Goal: Information Seeking & Learning: Find specific fact

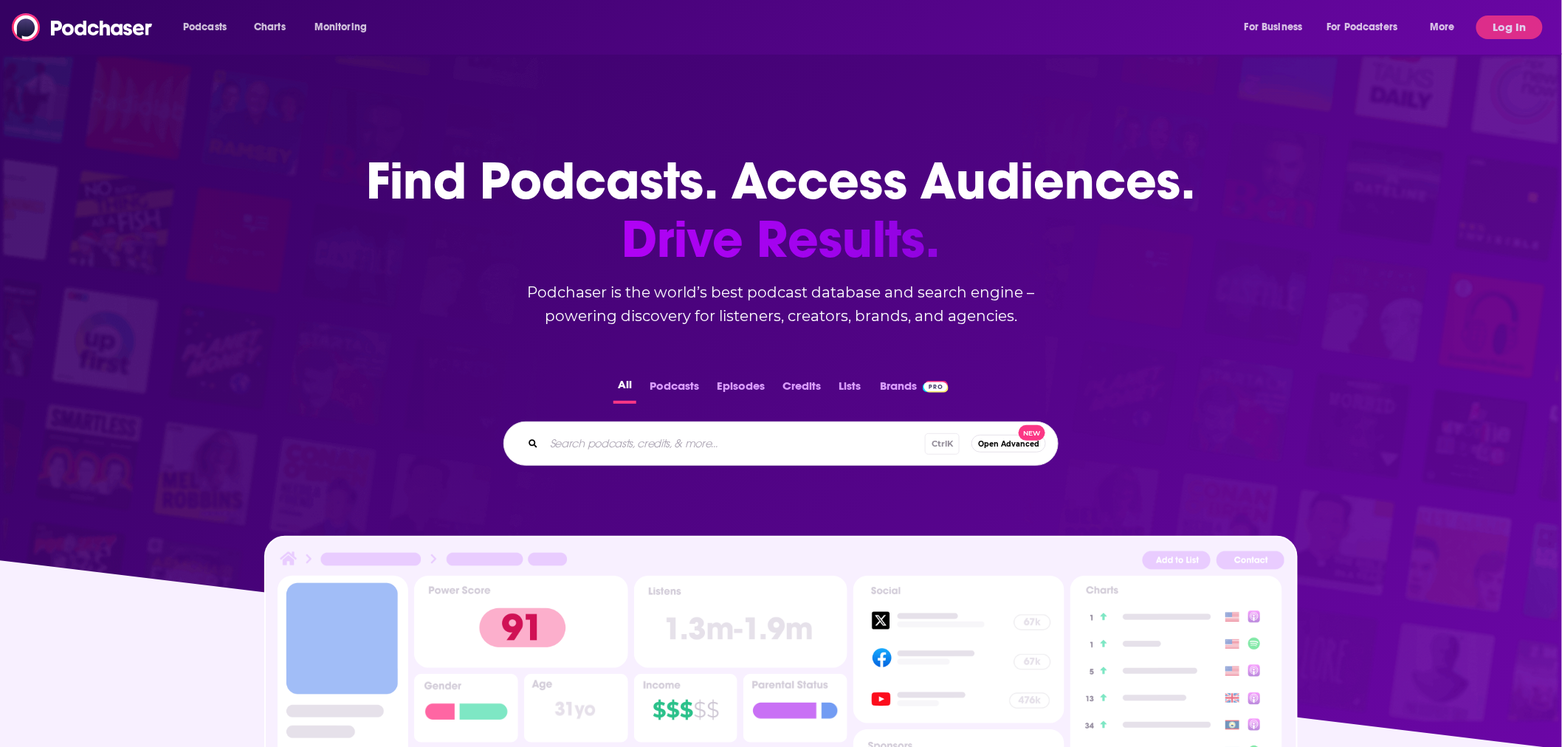
click at [703, 439] on input "Search podcasts, credits, & more..." at bounding box center [734, 444] width 381 height 24
click at [698, 379] on button "Podcasts" at bounding box center [674, 389] width 58 height 29
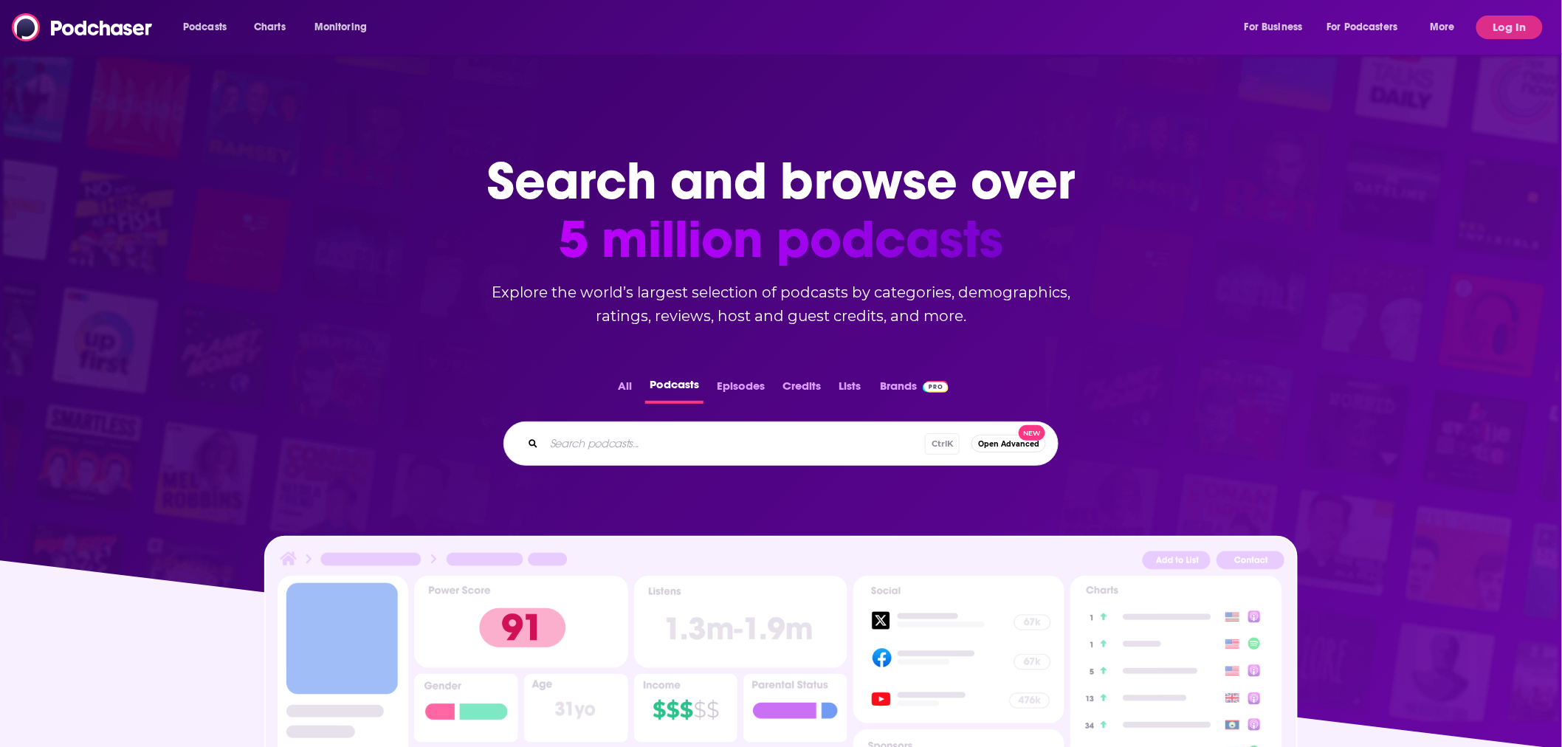
click at [614, 378] on button "All" at bounding box center [625, 389] width 23 height 29
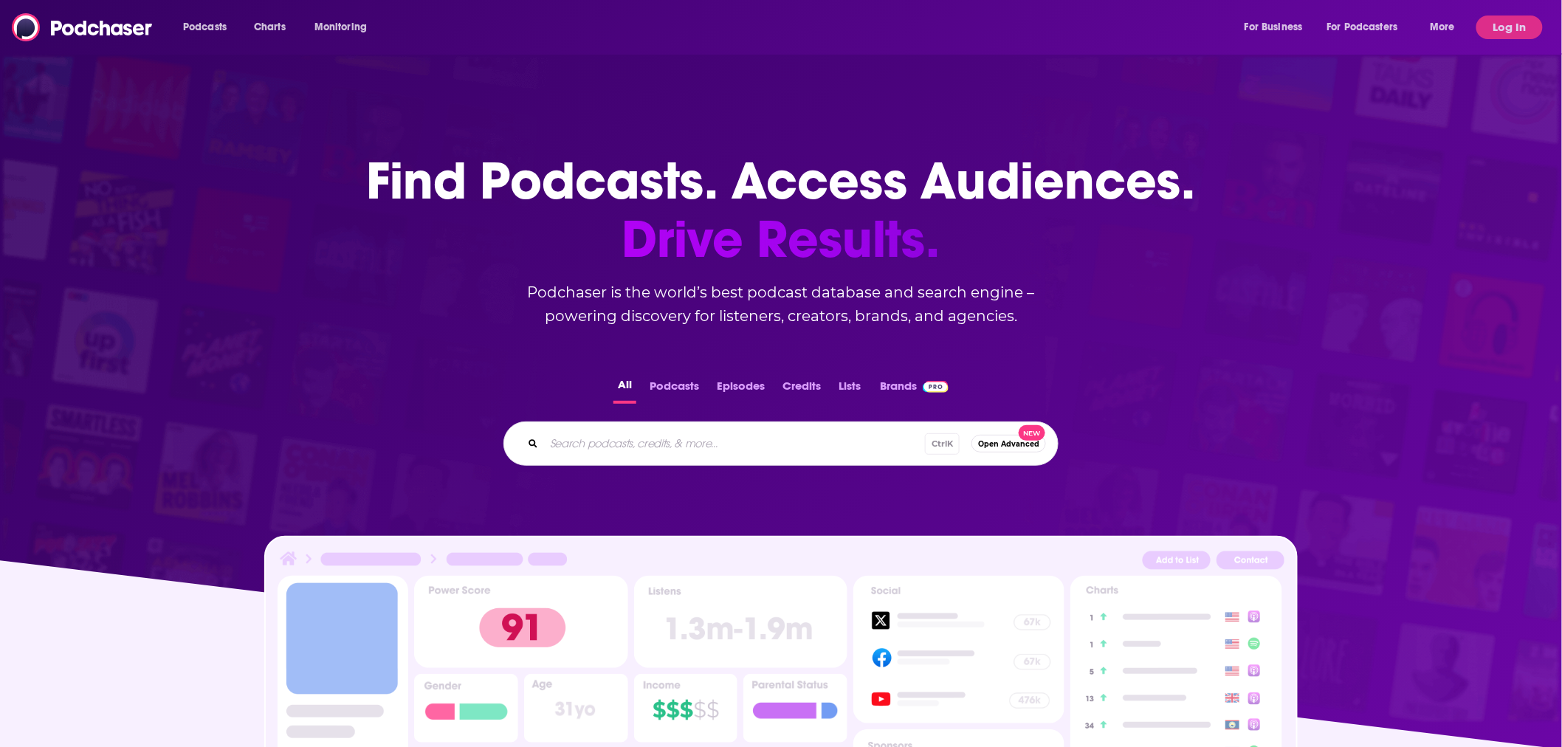
click at [639, 454] on input "Search podcasts, credits, & more..." at bounding box center [734, 444] width 381 height 24
type input "al lends a hand in [US_STATE]"
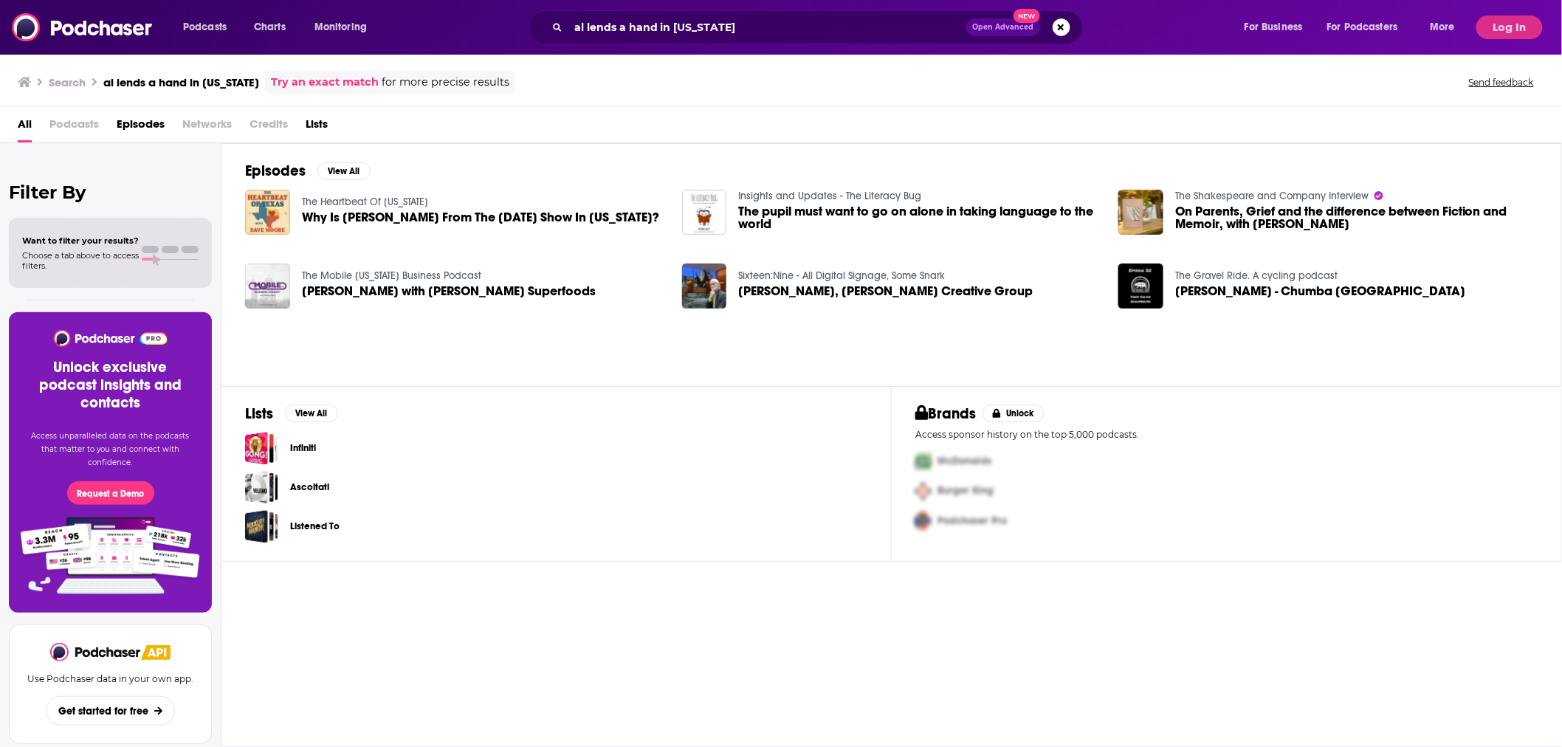
click at [344, 211] on span "Why Is [PERSON_NAME] From The [DATE] Show In [US_STATE]?" at bounding box center [480, 217] width 357 height 13
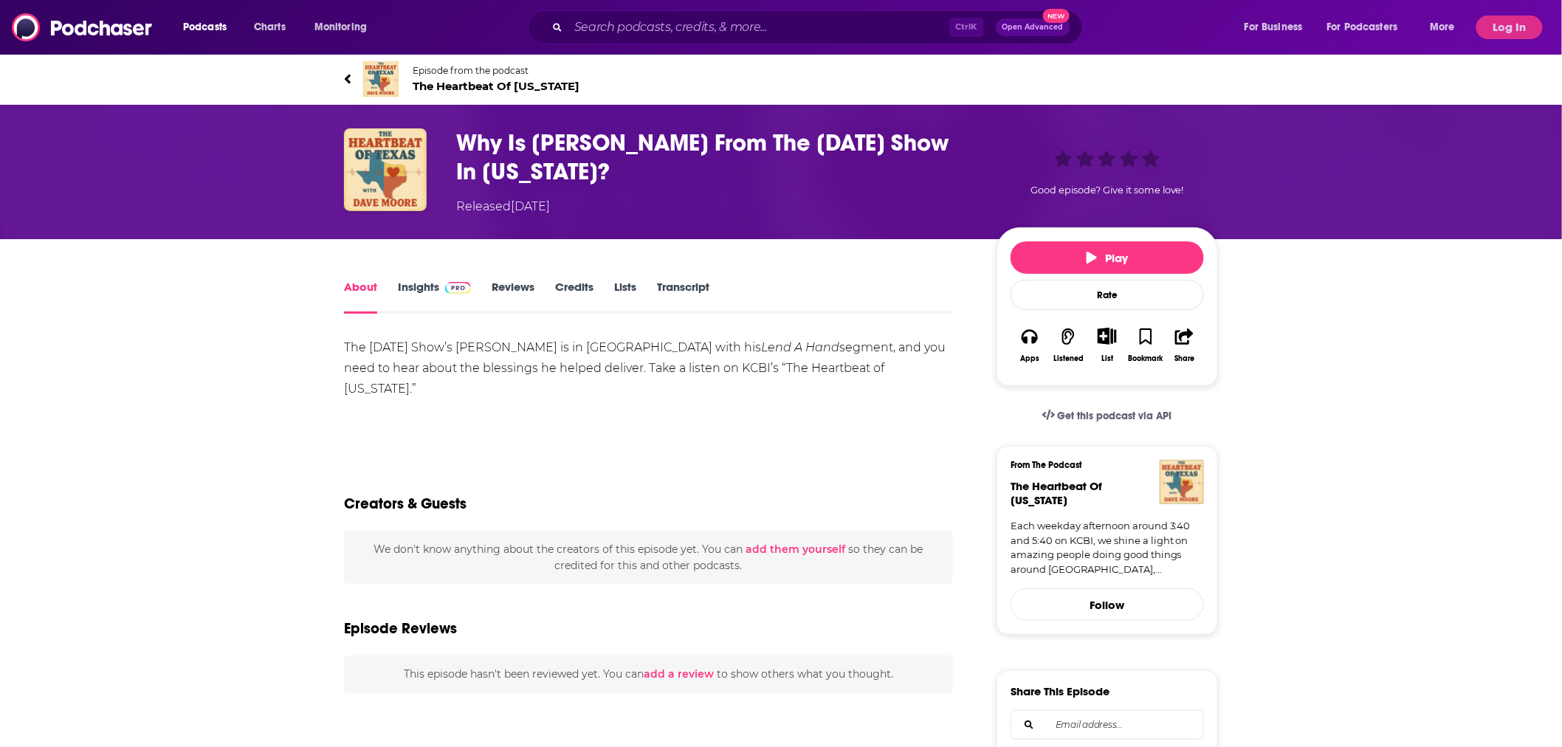
click at [425, 283] on link "Insights" at bounding box center [434, 297] width 73 height 34
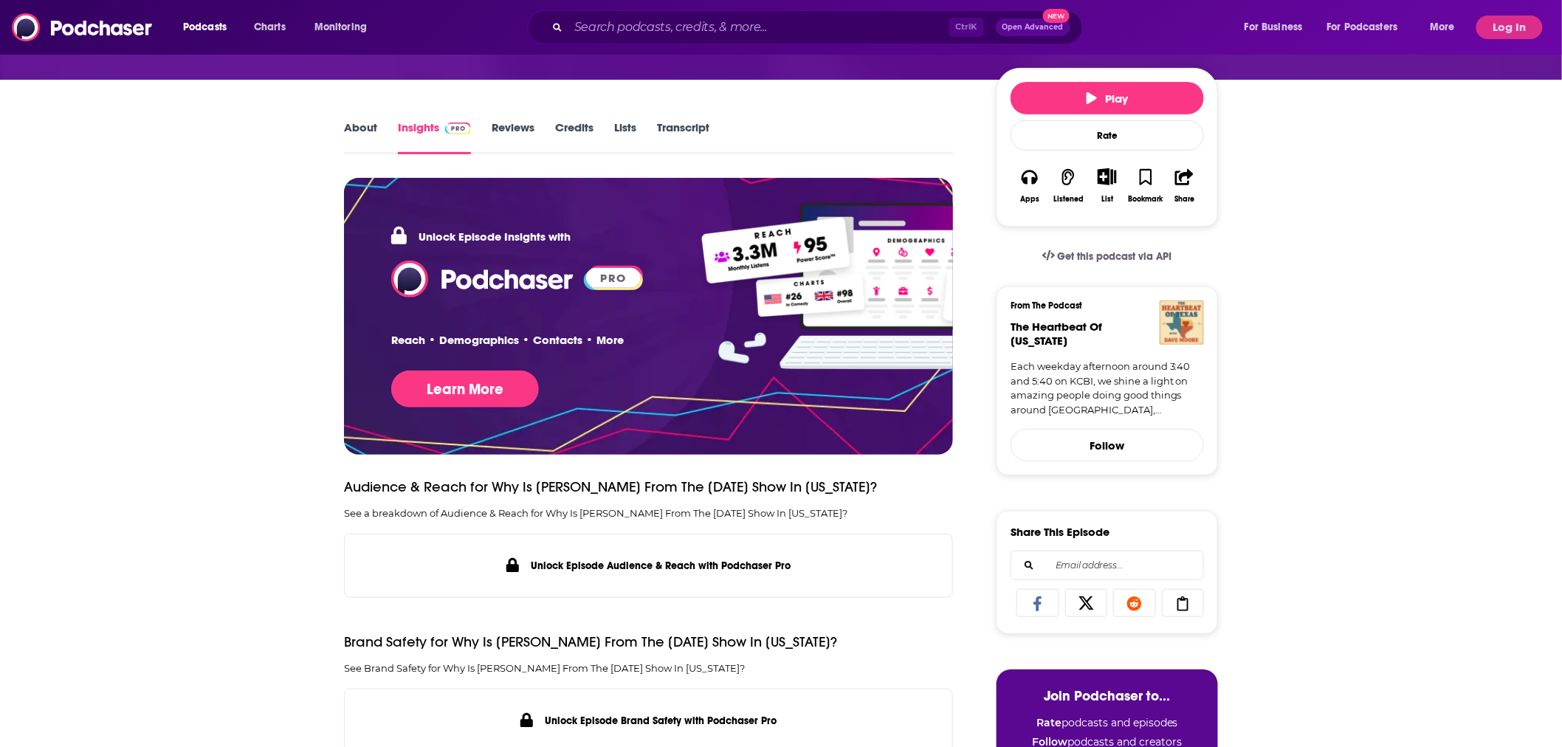
scroll to position [164, 0]
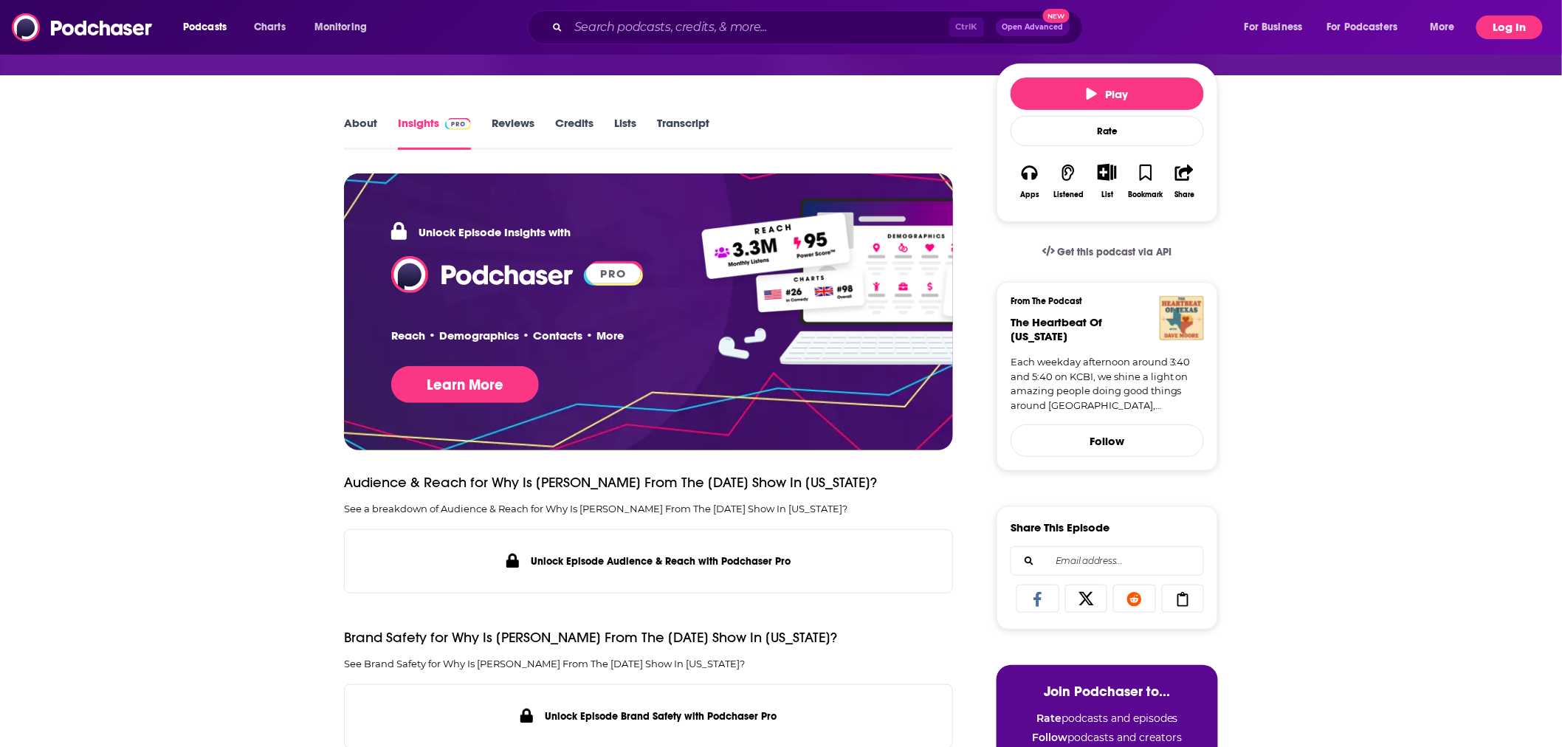
click at [1493, 30] on button "Log In" at bounding box center [1510, 28] width 66 height 24
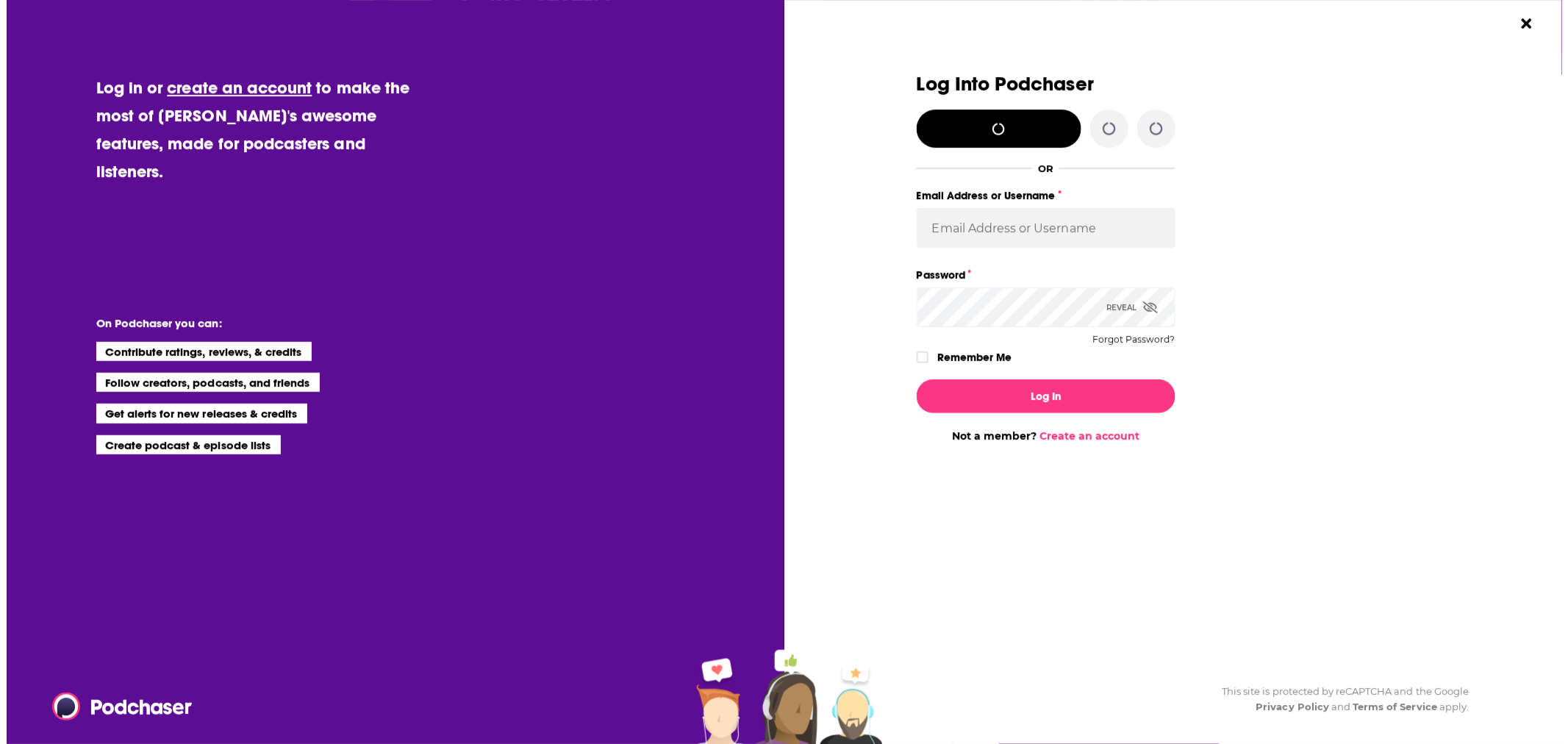
scroll to position [0, 0]
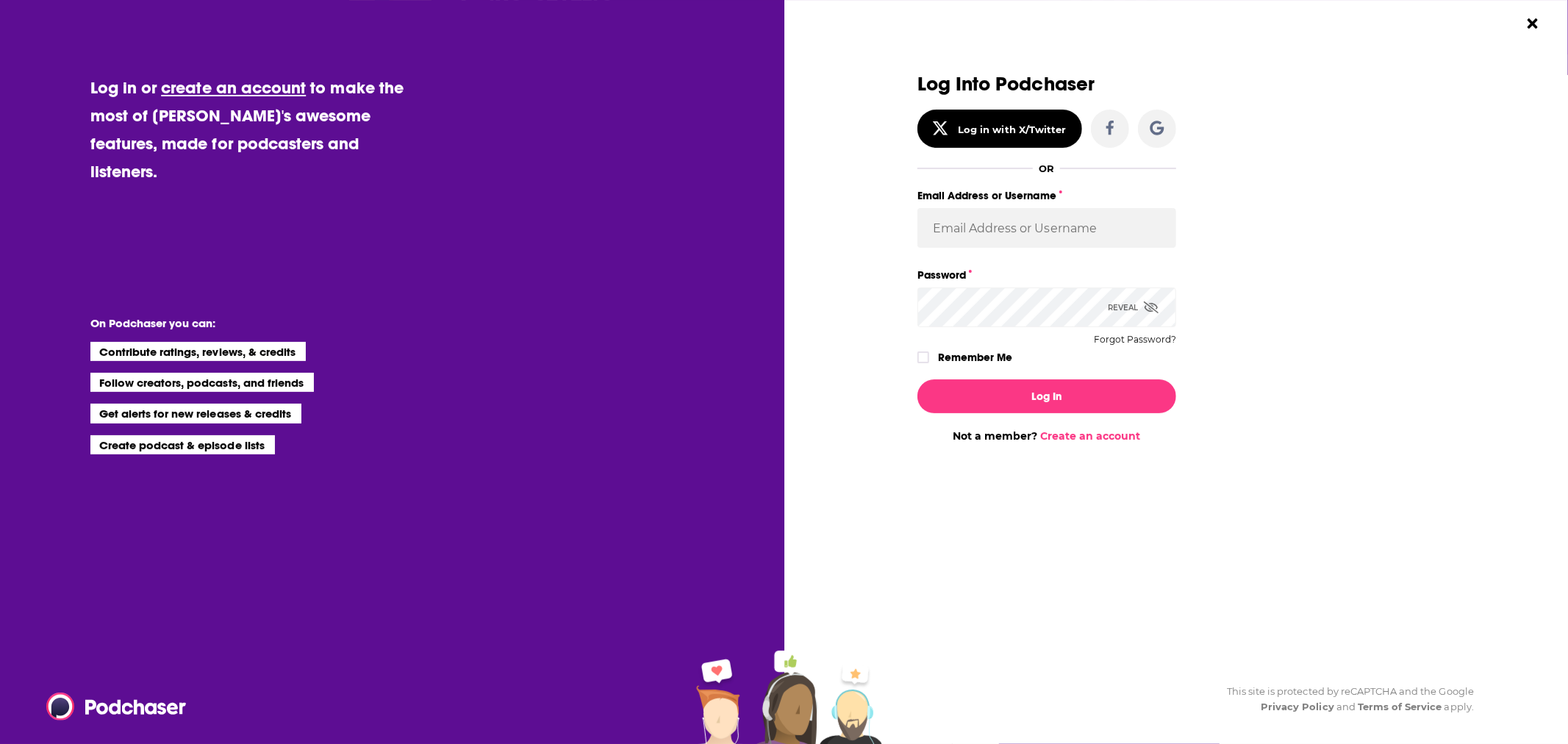
click at [980, 268] on label "Password" at bounding box center [1047, 275] width 259 height 19
click at [976, 249] on div "Email Address or Username" at bounding box center [1047, 226] width 259 height 80
click at [978, 229] on input "Email Address or Username" at bounding box center [1047, 228] width 259 height 40
click at [1140, 214] on input "Email Address or Username" at bounding box center [1047, 228] width 259 height 40
click at [1038, 225] on input "Email Address or Username" at bounding box center [1047, 228] width 259 height 40
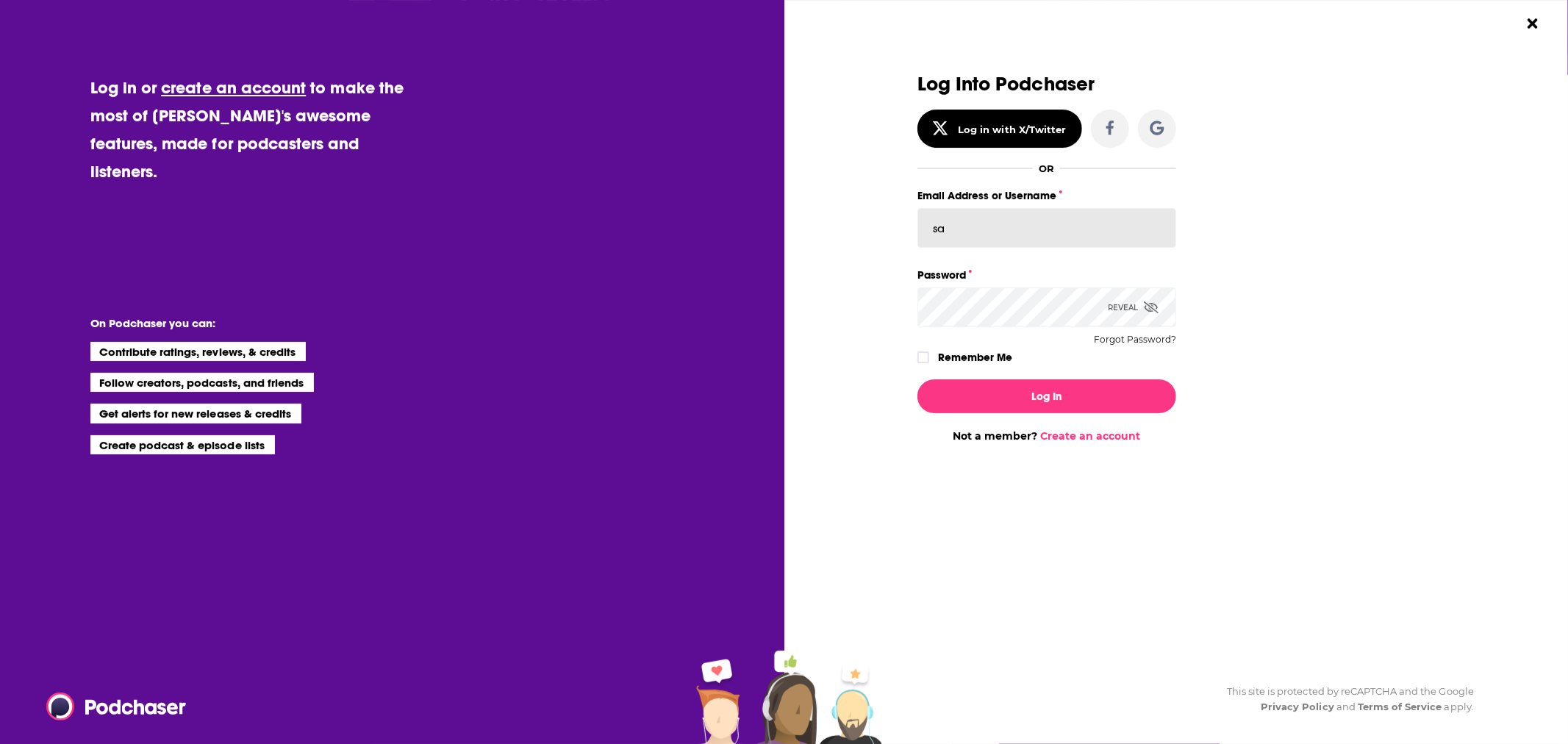
type input "[PERSON_NAME]"
click at [1140, 306] on div "Reveal" at bounding box center [1133, 308] width 51 height 40
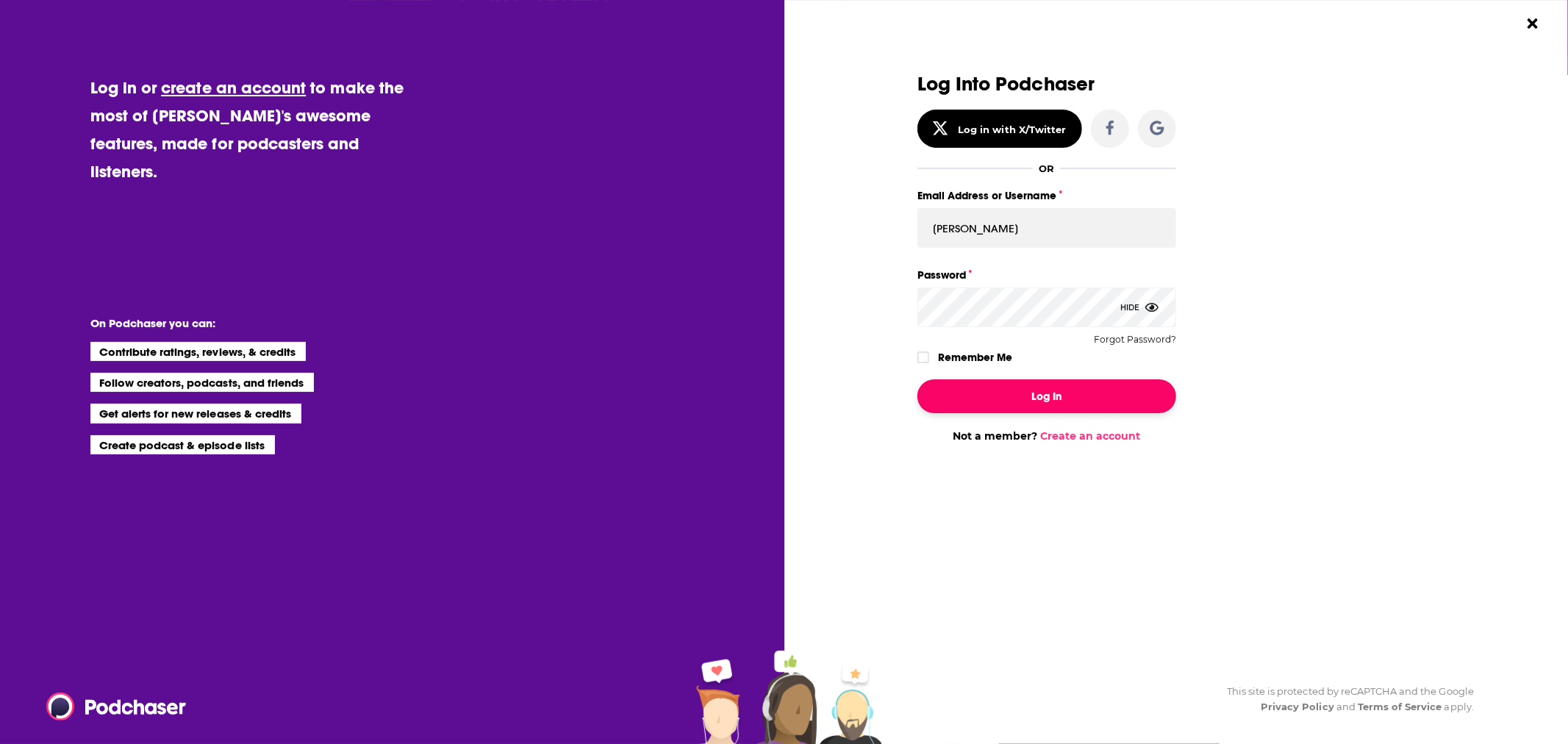
click at [1022, 388] on button "Log In" at bounding box center [1047, 396] width 259 height 34
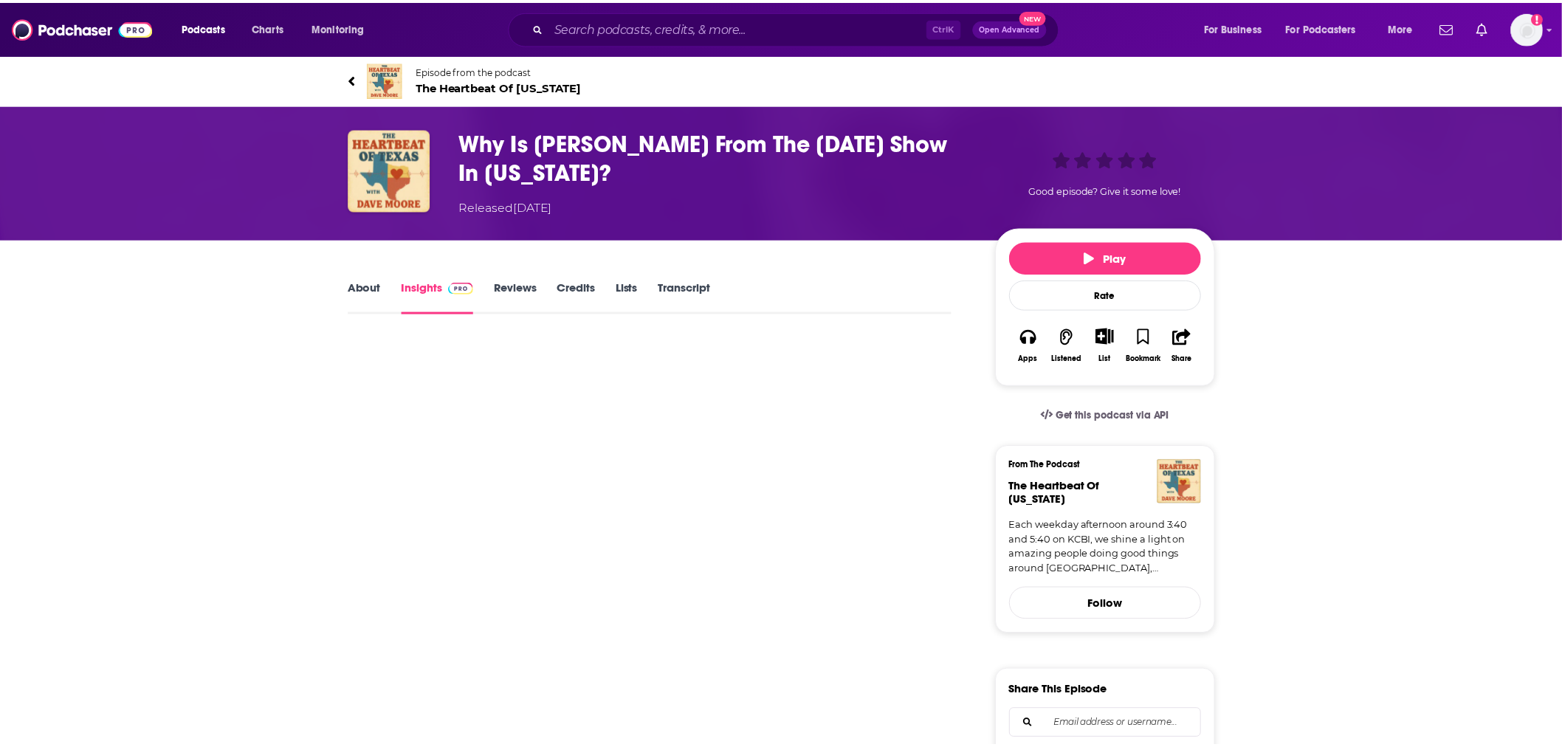
scroll to position [164, 0]
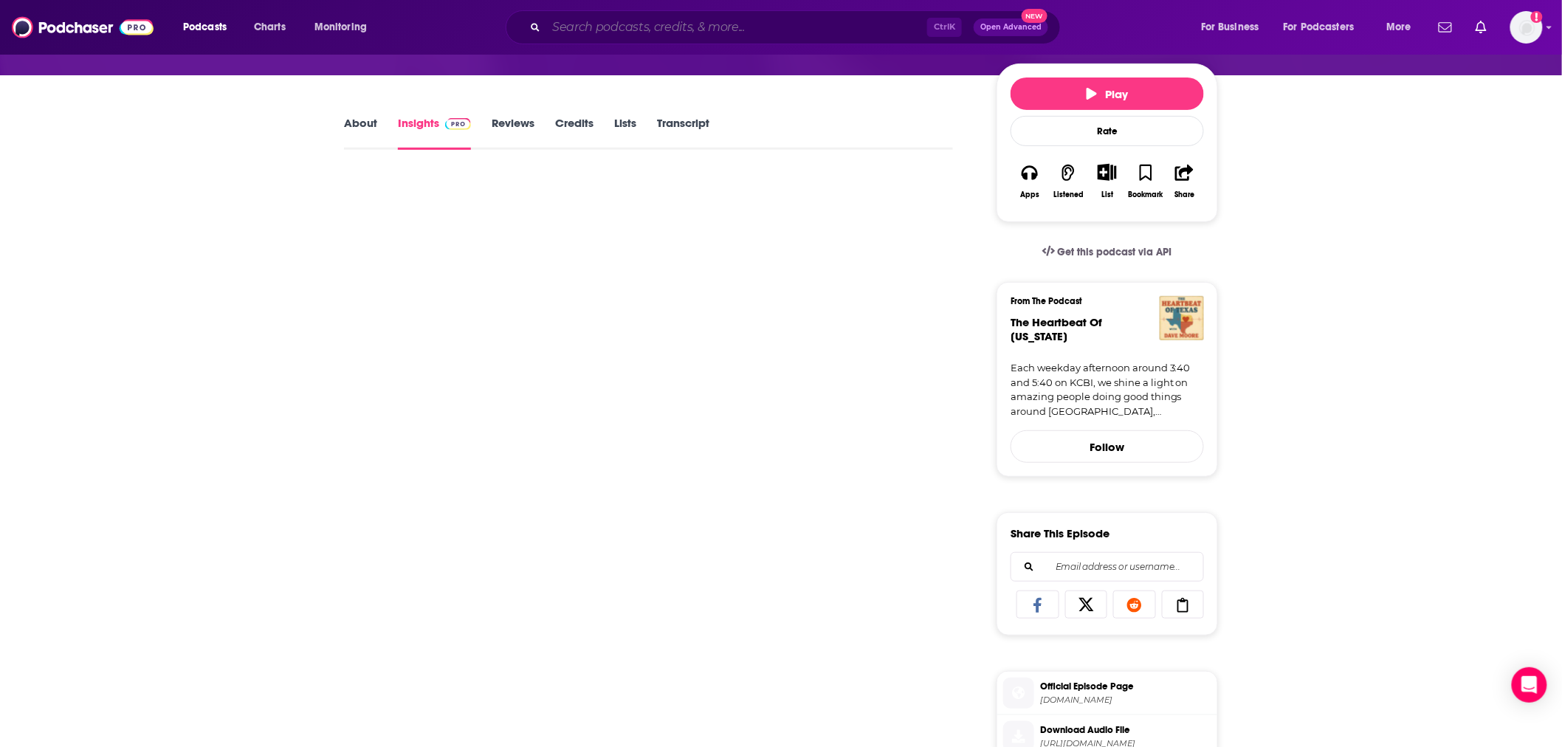
click at [595, 27] on input "Search podcasts, credits, & more..." at bounding box center [736, 28] width 381 height 24
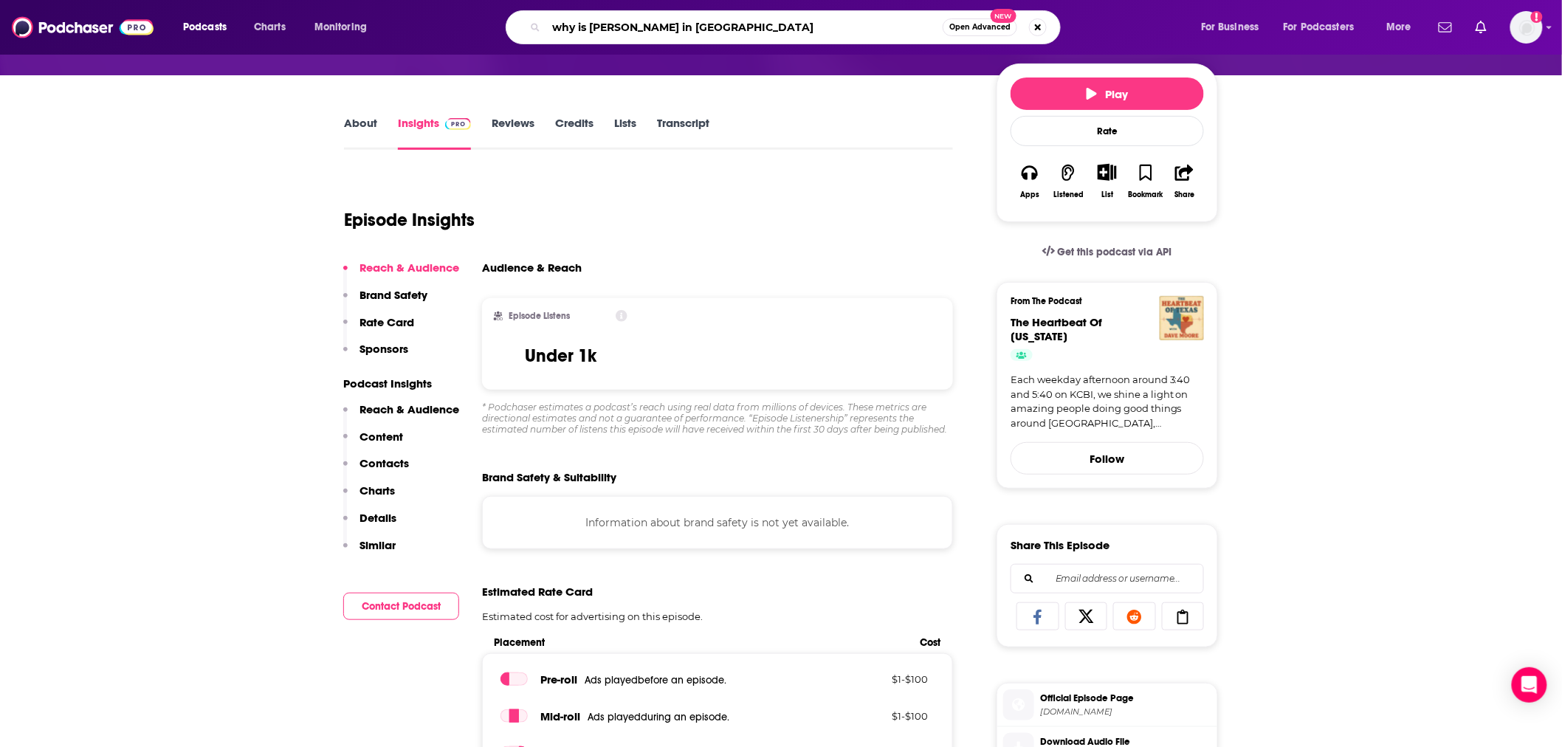
type input "why is [PERSON_NAME] in [US_STATE]"
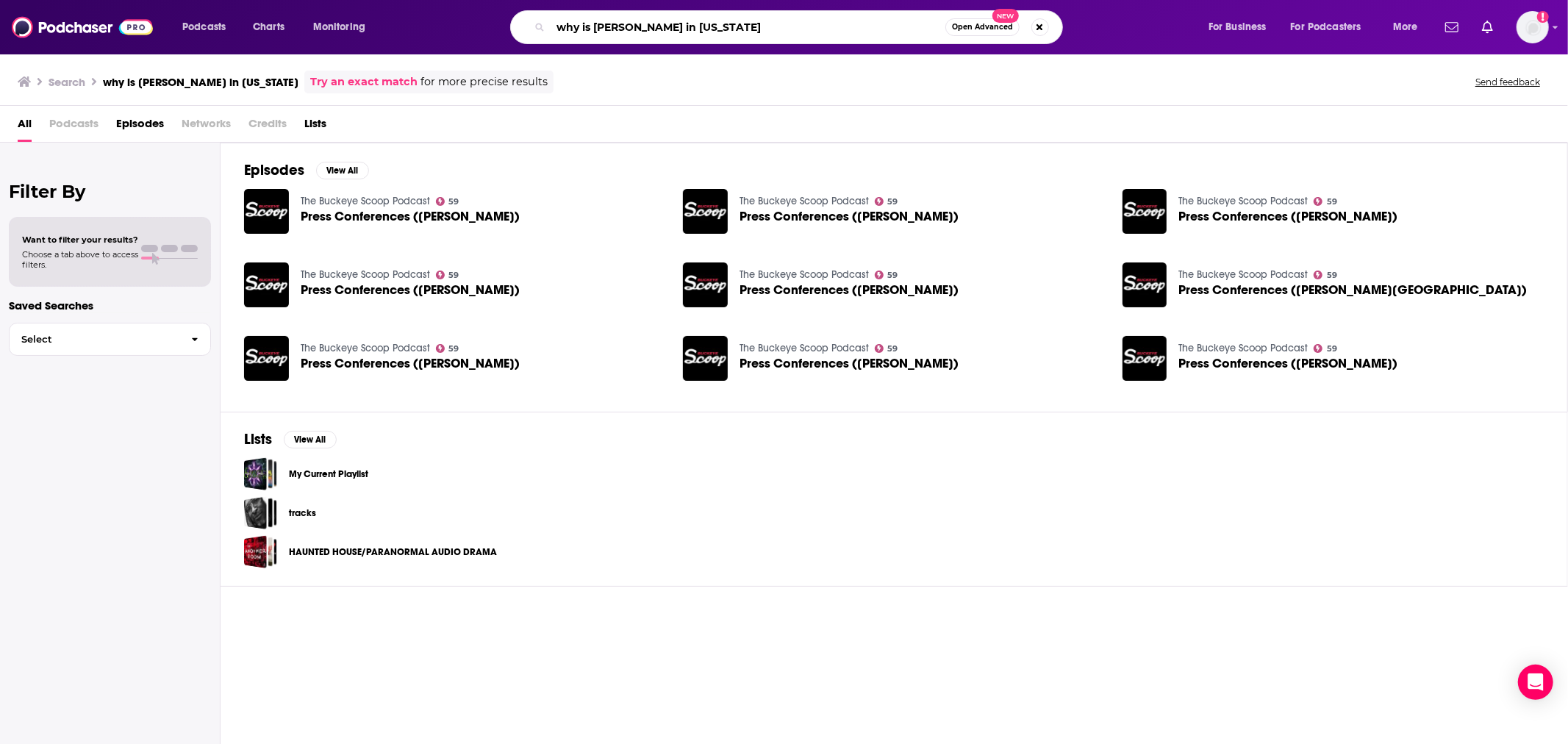
drag, startPoint x: 692, startPoint y: 20, endPoint x: 509, endPoint y: 22, distance: 183.0
click at [509, 22] on div "why is [PERSON_NAME] in [US_STATE] Open Advanced New" at bounding box center [800, 27] width 785 height 34
type input "al lends a hand in [US_STATE]"
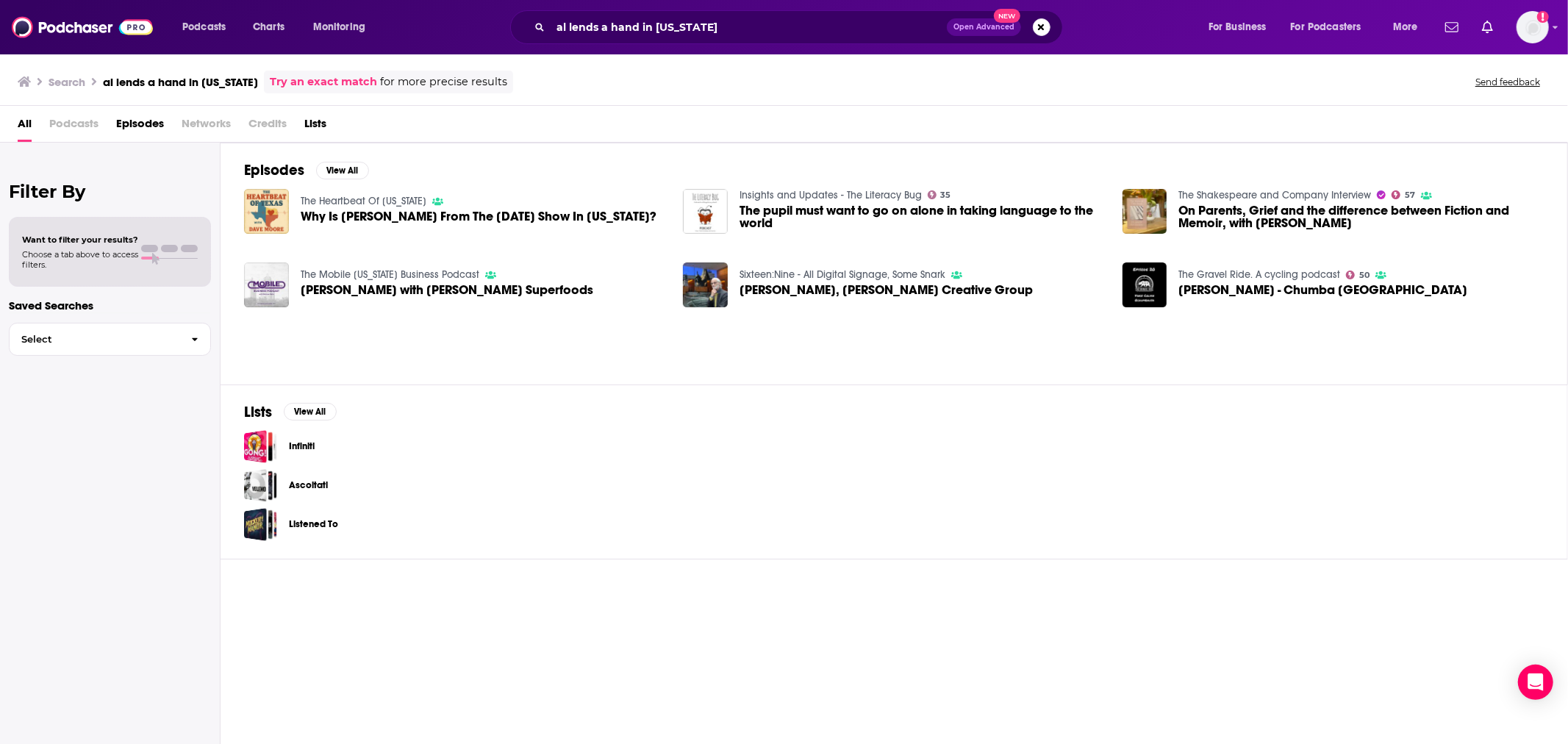
click at [431, 219] on span "Why Is [PERSON_NAME] From The [DATE] Show In [US_STATE]?" at bounding box center [478, 216] width 355 height 13
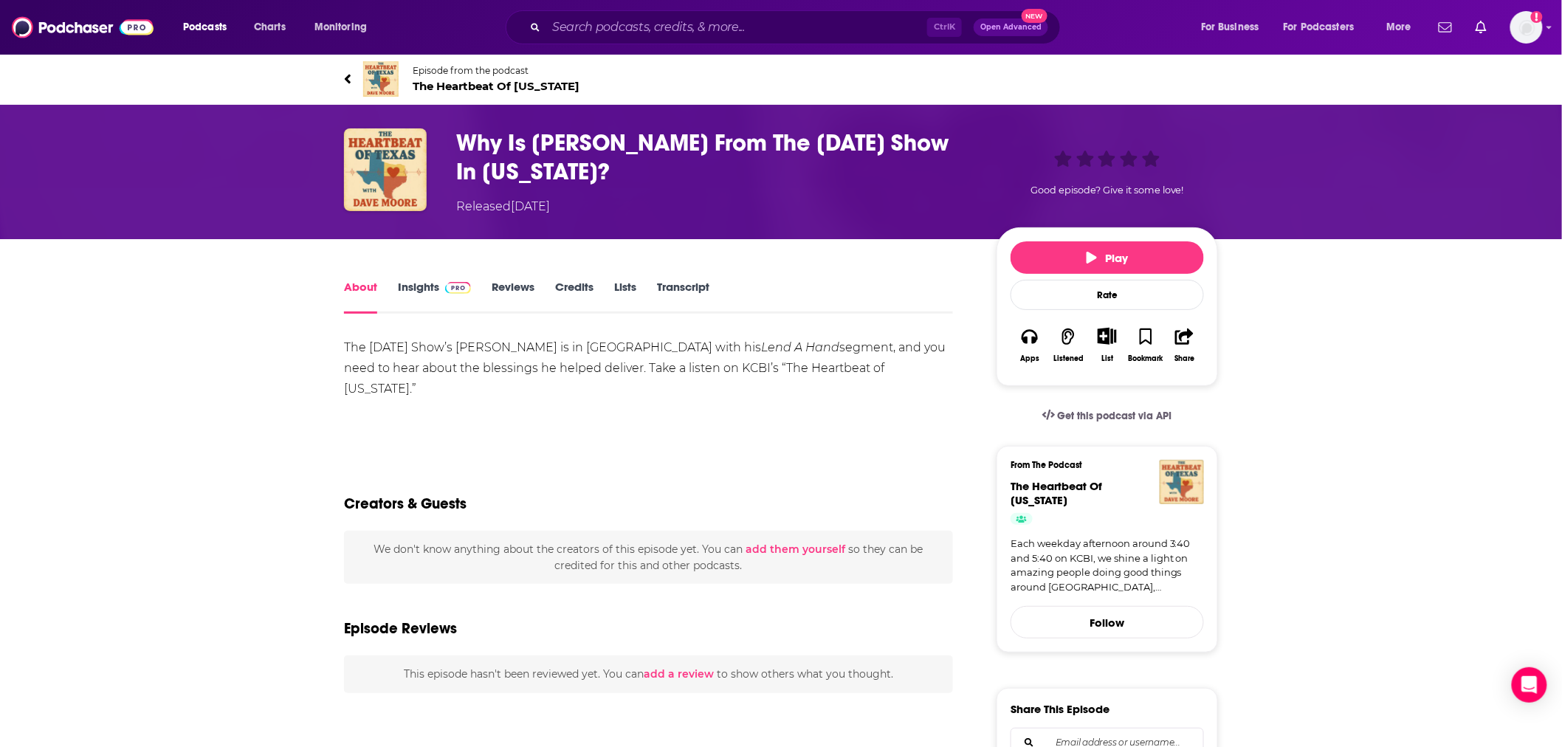
click at [414, 289] on link "Insights" at bounding box center [434, 297] width 73 height 34
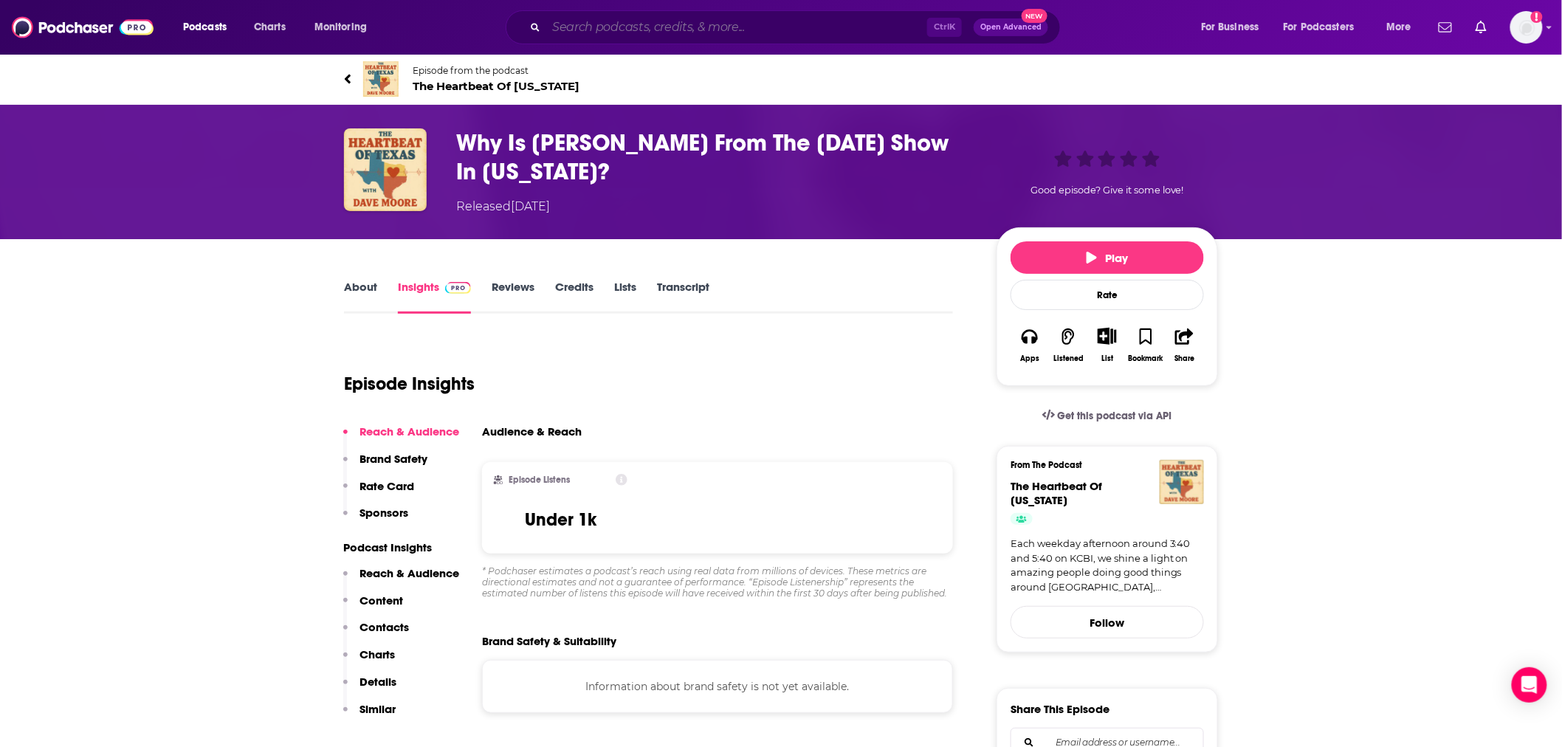
click at [617, 25] on input "Search podcasts, credits, & more..." at bounding box center [736, 28] width 381 height 24
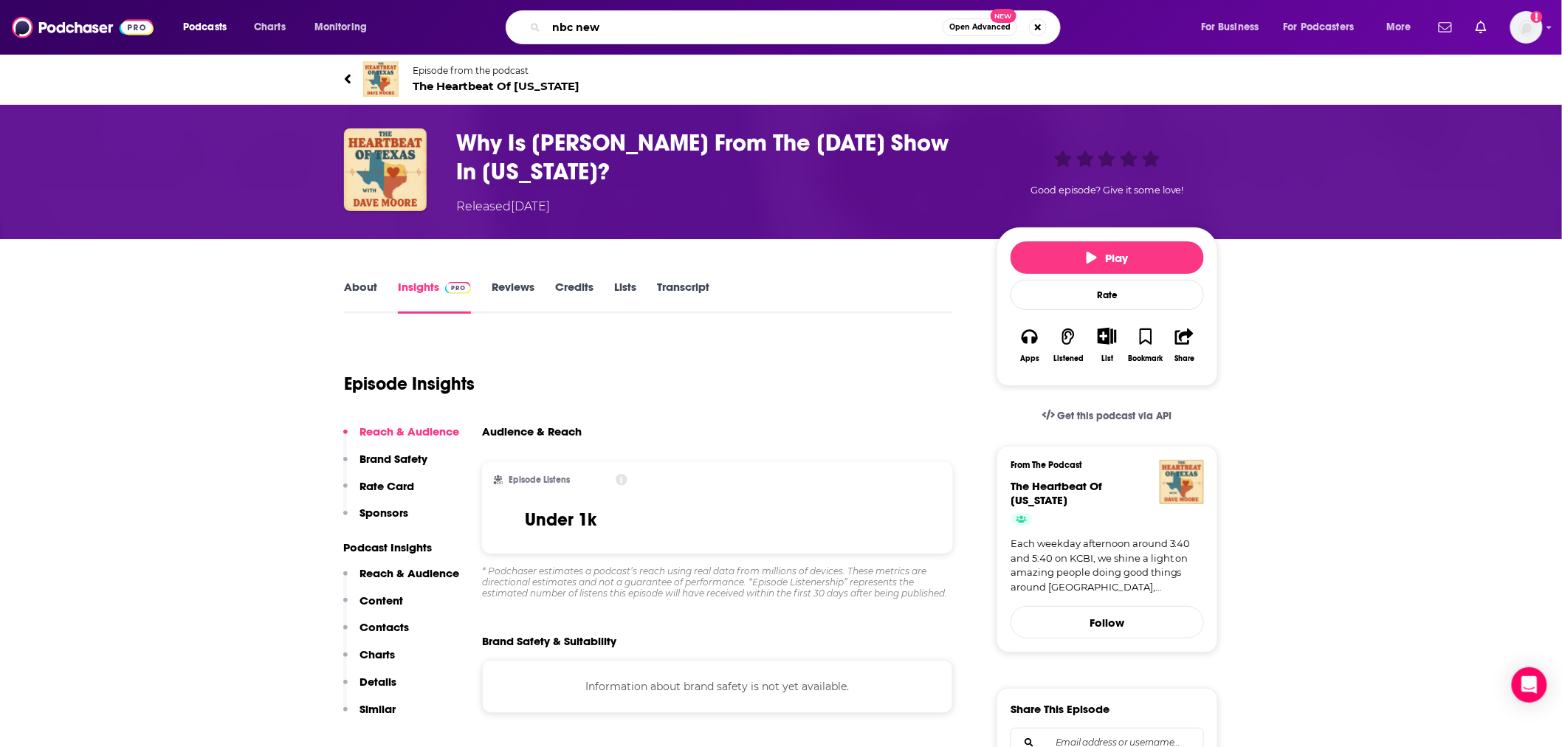
type input "nbc news"
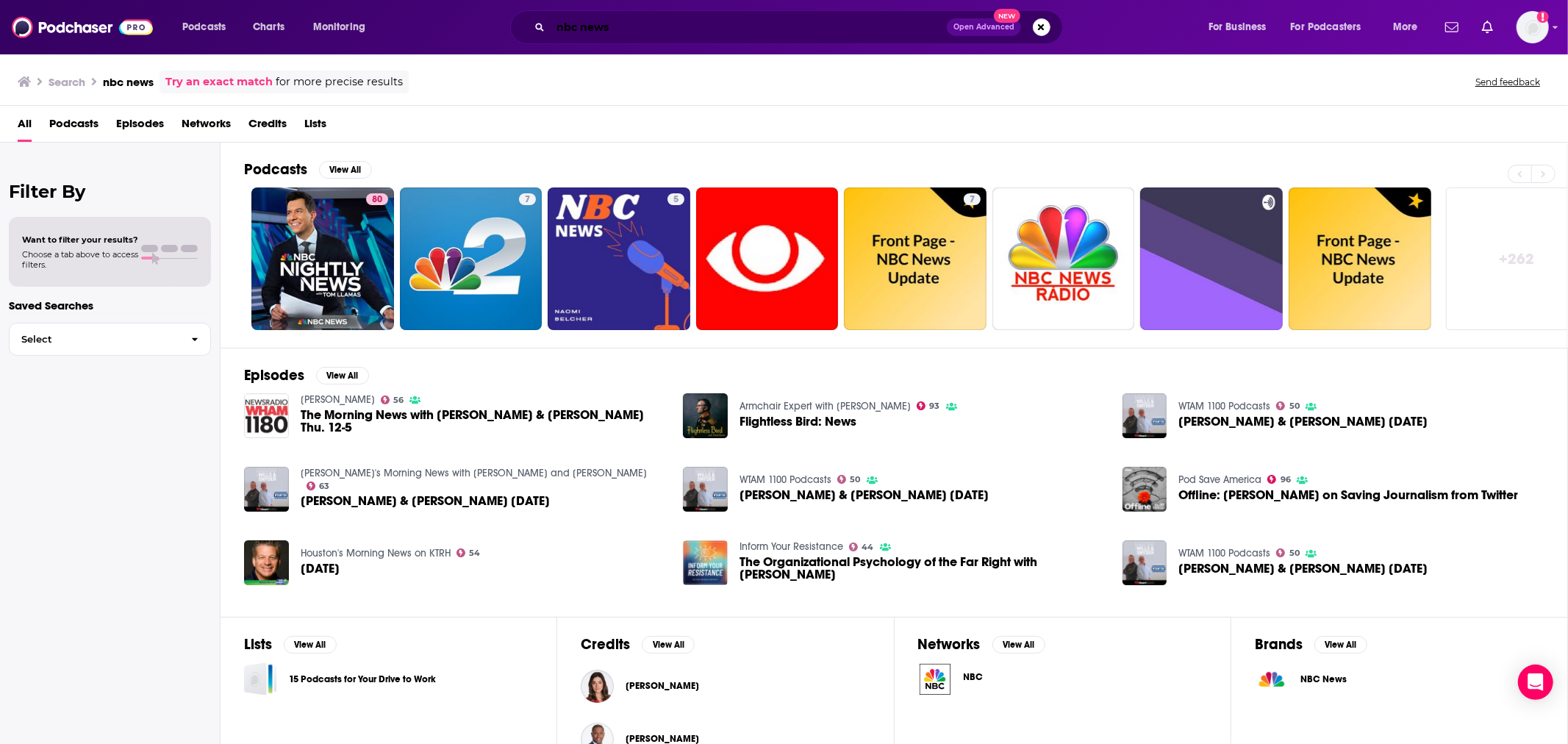
click at [648, 20] on input "nbc news" at bounding box center [749, 28] width 396 height 24
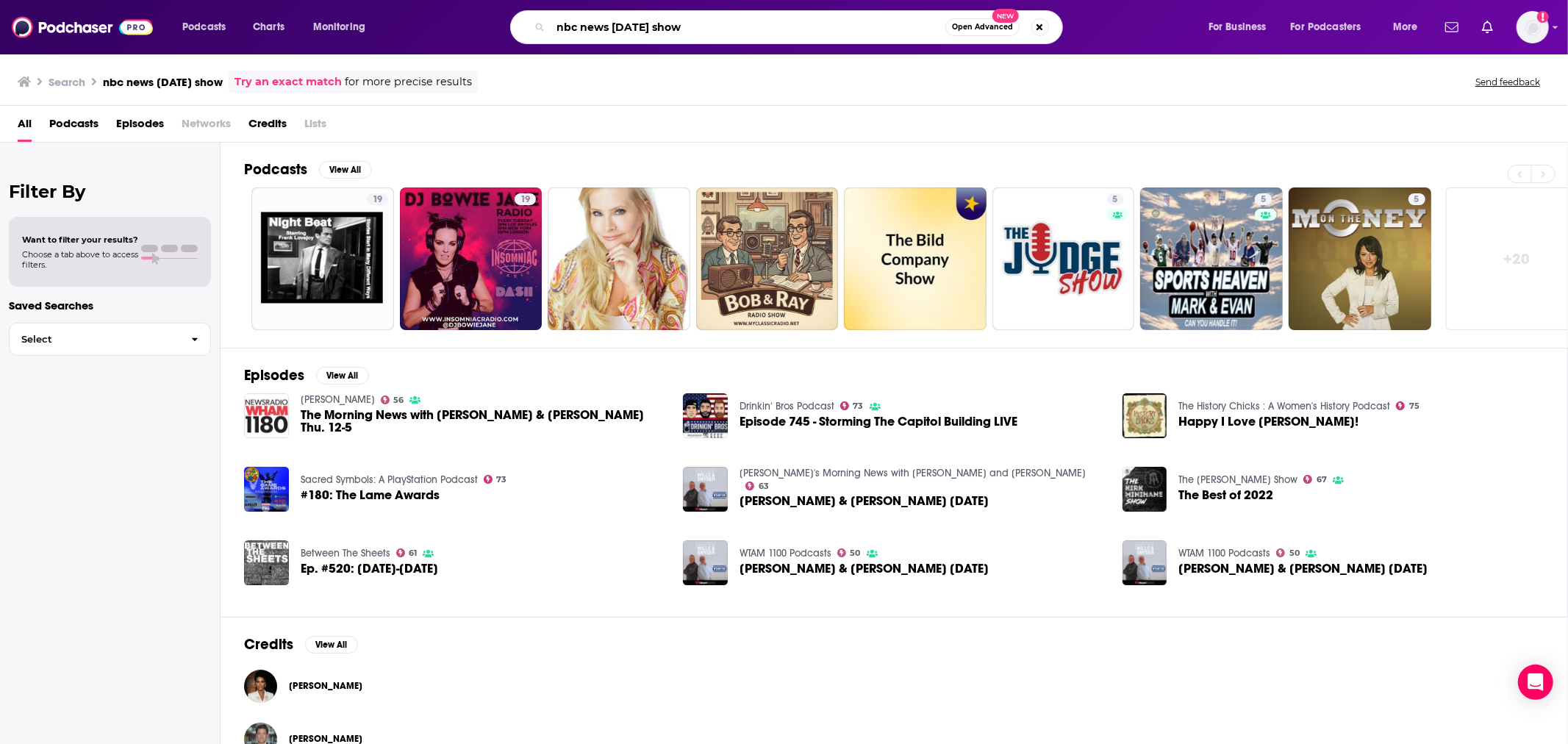
drag, startPoint x: 612, startPoint y: 28, endPoint x: 835, endPoint y: 27, distance: 223.0
click at [835, 27] on input "nbc news [DATE] show" at bounding box center [748, 28] width 395 height 24
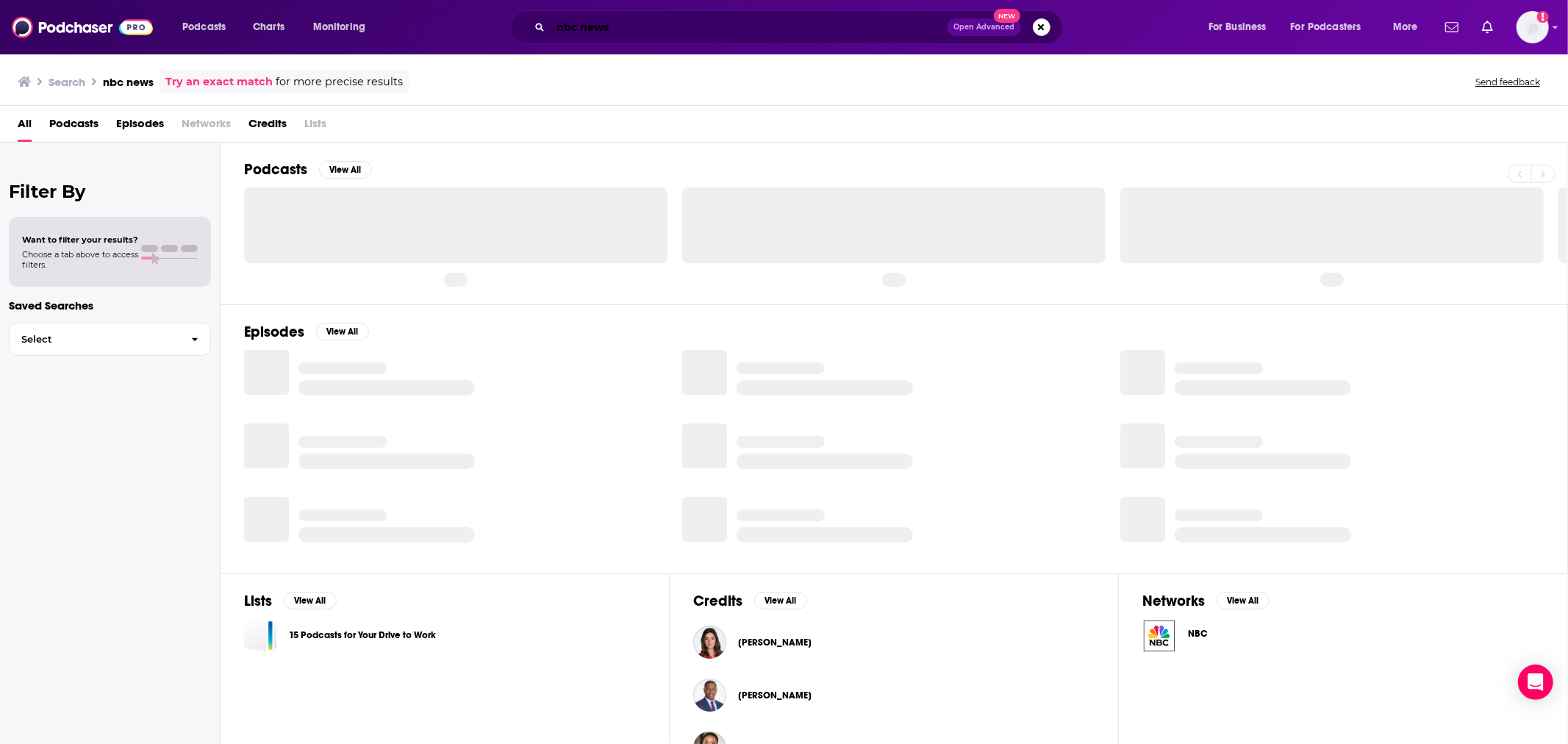
click at [777, 26] on input "nbc news" at bounding box center [749, 28] width 396 height 24
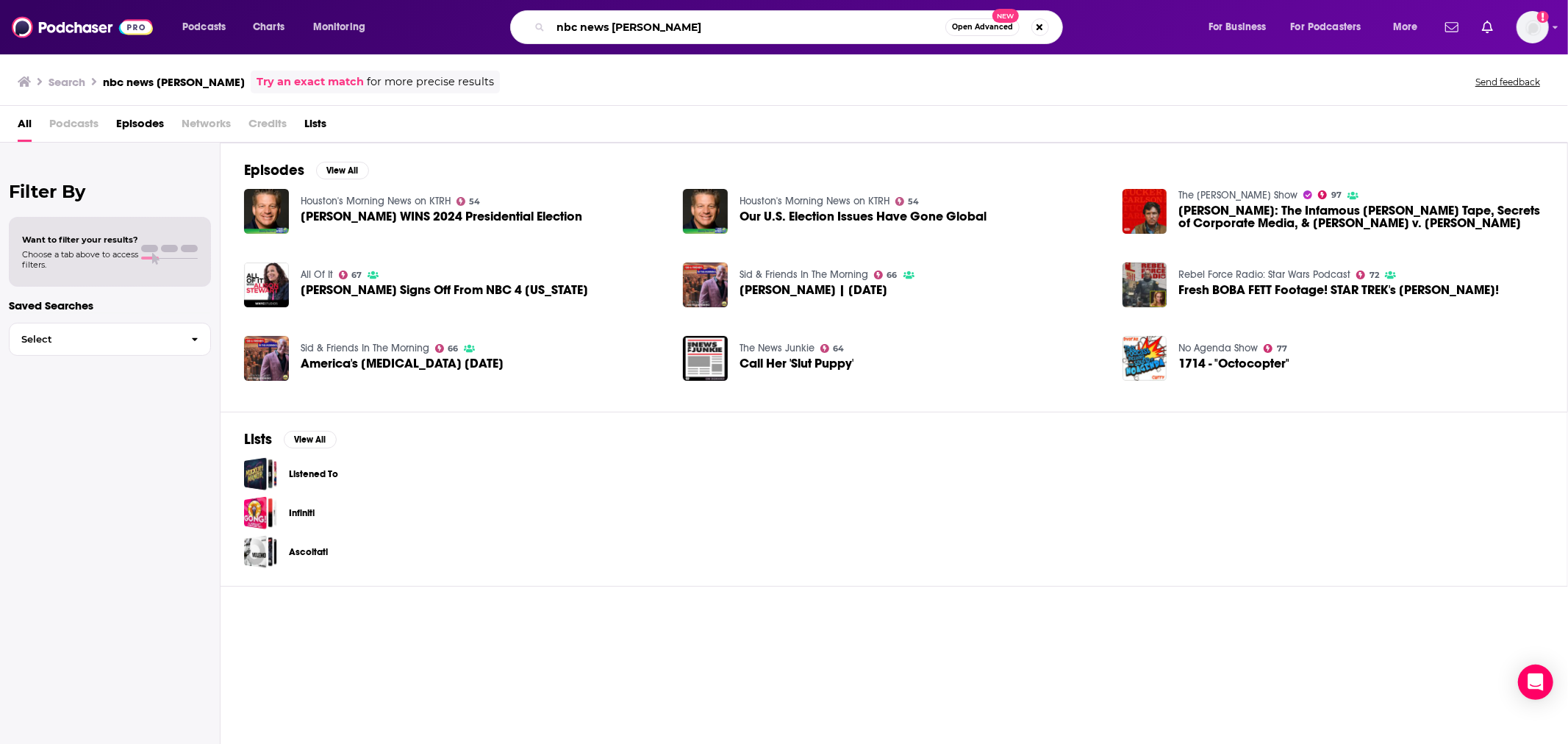
drag, startPoint x: 684, startPoint y: 27, endPoint x: 499, endPoint y: 33, distance: 185.1
click at [499, 33] on div "nbc news [PERSON_NAME] Open Advanced New" at bounding box center [800, 27] width 785 height 34
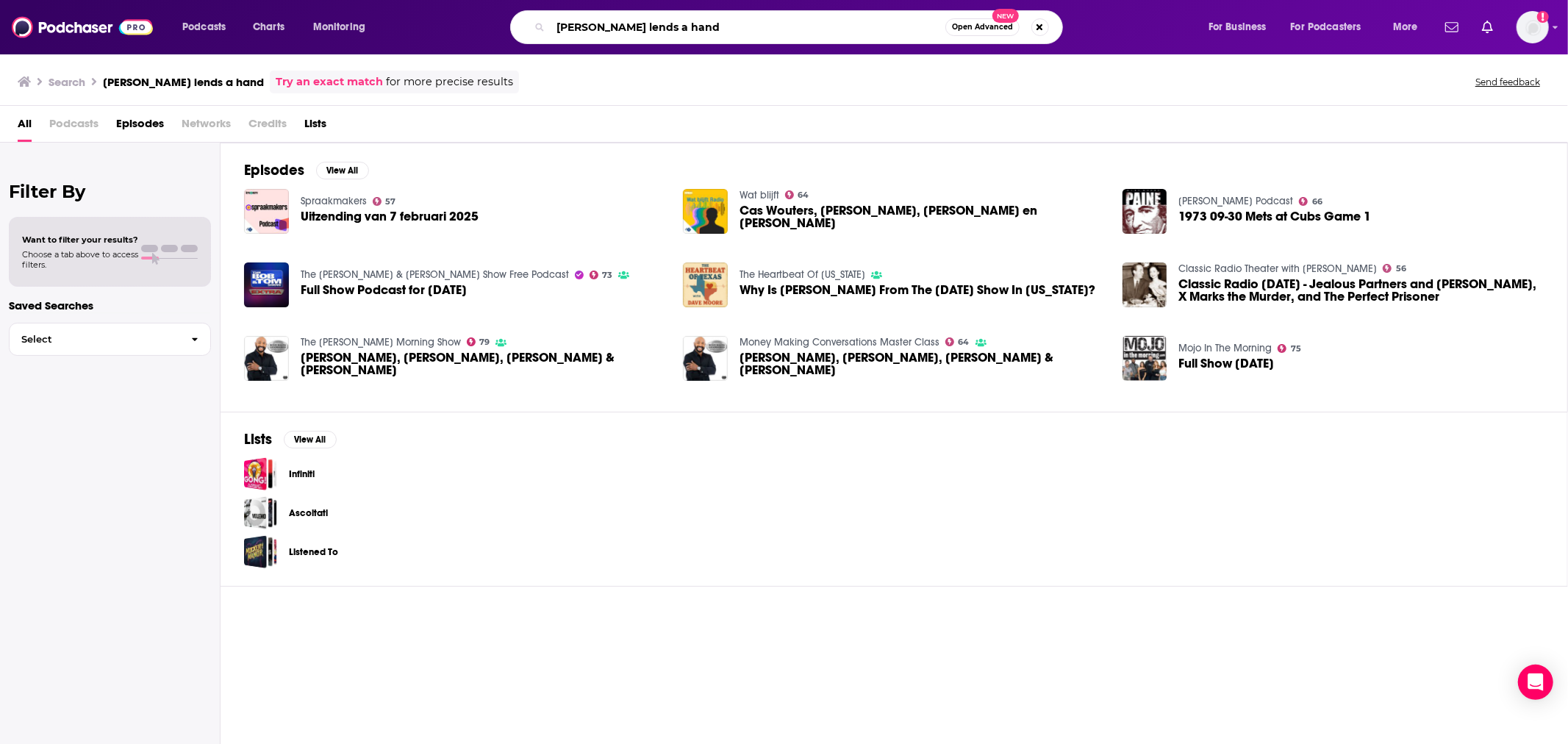
drag, startPoint x: 739, startPoint y: 31, endPoint x: 533, endPoint y: 13, distance: 206.8
click at [533, 13] on div "[PERSON_NAME] lends a hand Open Advanced New" at bounding box center [785, 27] width 553 height 34
type input "[PERSON_NAME] [US_STATE] flooding"
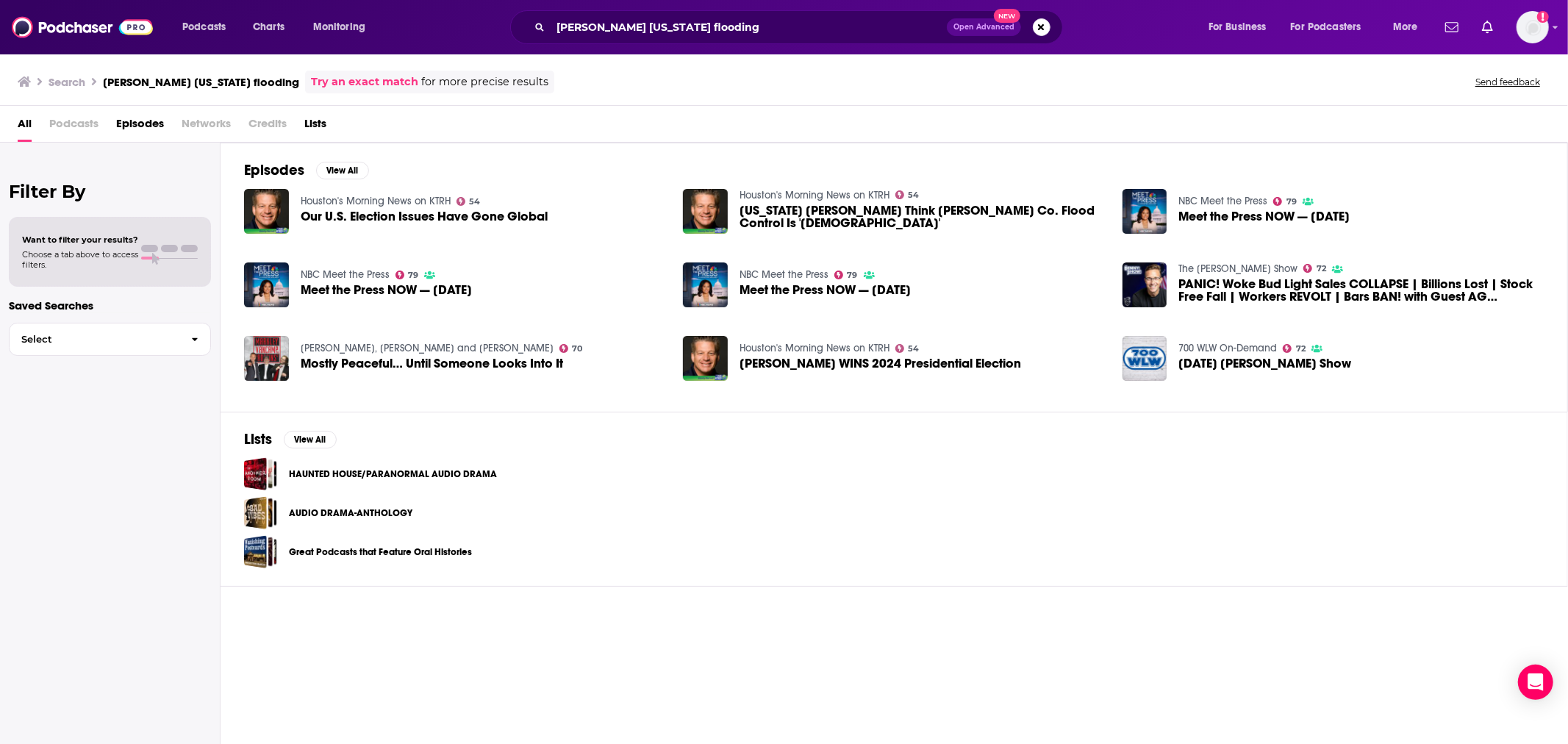
click at [1202, 215] on span "Meet the Press NOW — [DATE]" at bounding box center [1264, 216] width 171 height 13
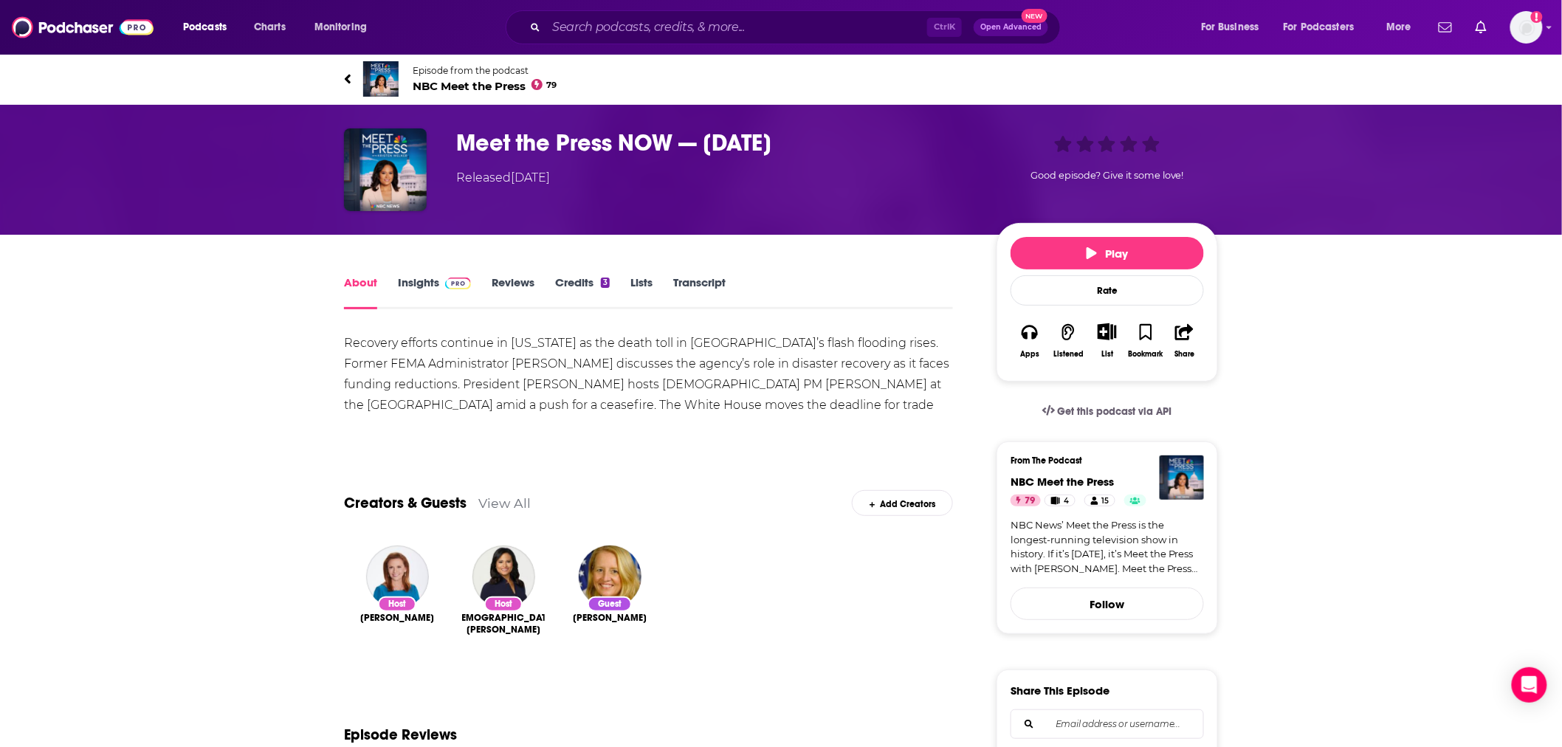
click at [431, 288] on link "Insights" at bounding box center [434, 292] width 73 height 34
